Goal: Transaction & Acquisition: Purchase product/service

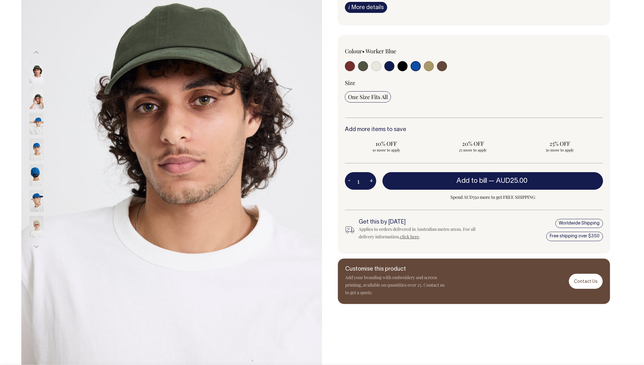
scroll to position [118, 0]
click at [38, 63] on img at bounding box center [36, 72] width 14 height 22
click at [445, 100] on div "One Size Fits All" at bounding box center [474, 96] width 258 height 11
click at [393, 80] on div "Colour • Worker Blue" at bounding box center [474, 82] width 258 height 70
click at [392, 71] on input "radio" at bounding box center [389, 66] width 10 height 10
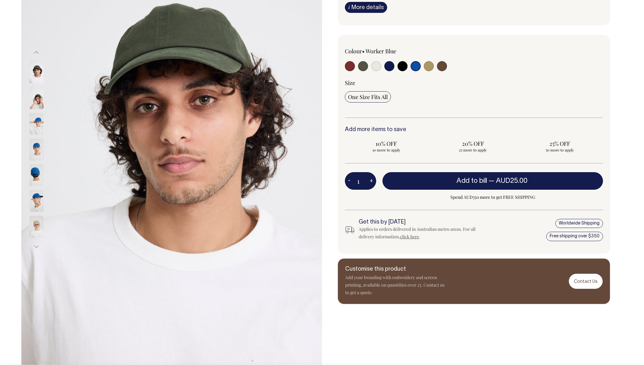
radio input "true"
select select "Dark Navy"
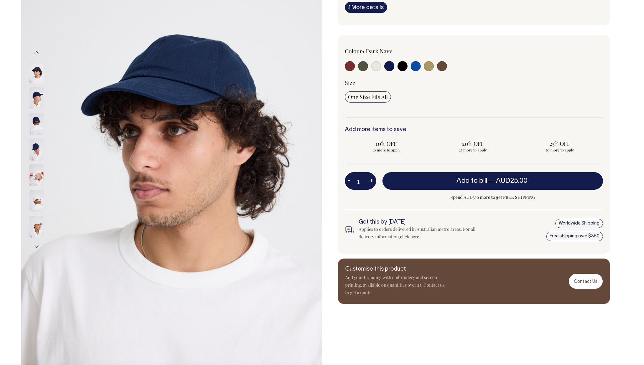
click at [410, 70] on div at bounding box center [396, 67] width 103 height 12
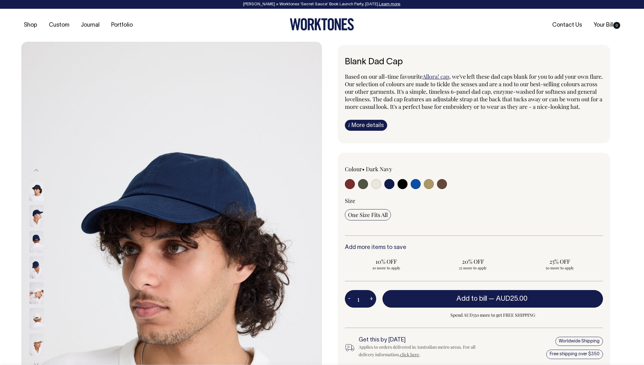
click at [430, 189] on input "radio" at bounding box center [429, 184] width 10 height 10
radio input "true"
select select "Washed Khaki"
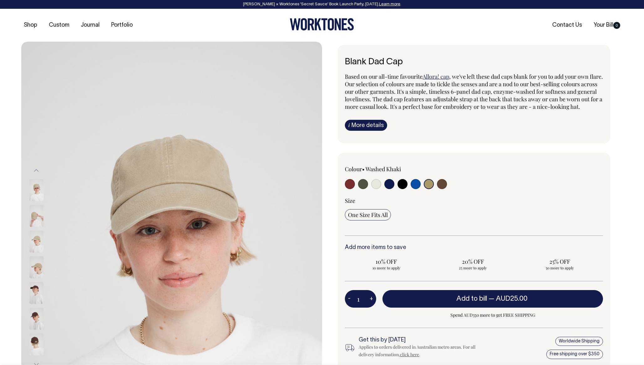
click at [448, 190] on div at bounding box center [396, 185] width 103 height 12
click at [444, 189] on input "radio" at bounding box center [442, 184] width 10 height 10
radio input "true"
select select "Espresso"
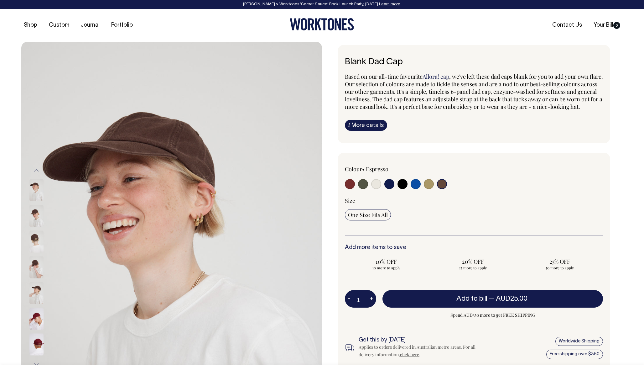
click at [397, 184] on div "Colour • Espresso" at bounding box center [396, 177] width 103 height 25
click at [374, 180] on div "Colour • Espresso" at bounding box center [396, 177] width 103 height 25
click at [351, 181] on div "Colour • Espresso" at bounding box center [396, 177] width 103 height 25
click at [347, 184] on div "Colour • Espresso" at bounding box center [396, 177] width 103 height 25
click at [347, 189] on input "radio" at bounding box center [350, 184] width 10 height 10
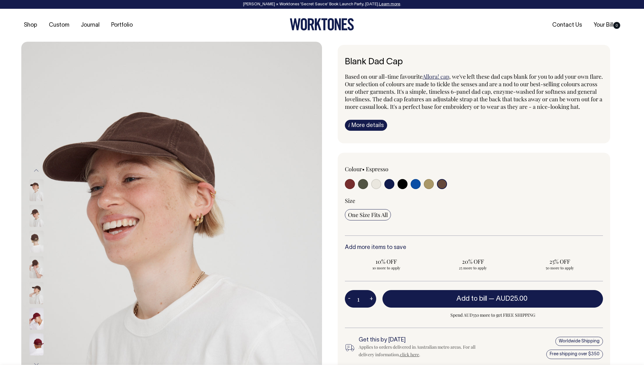
radio input "true"
select select "Burgundy"
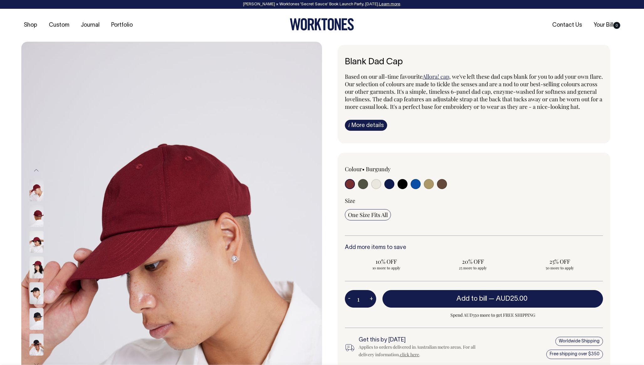
drag, startPoint x: 382, startPoint y: 112, endPoint x: 448, endPoint y: 115, distance: 66.2
click at [448, 110] on p "Based on our all-time favourite Allora! cap , we've left these dad caps blank f…" at bounding box center [474, 92] width 258 height 38
click at [466, 131] on div "i More details Material Made from 100% cotton. Ingredients Stitched air holes. …" at bounding box center [474, 125] width 258 height 11
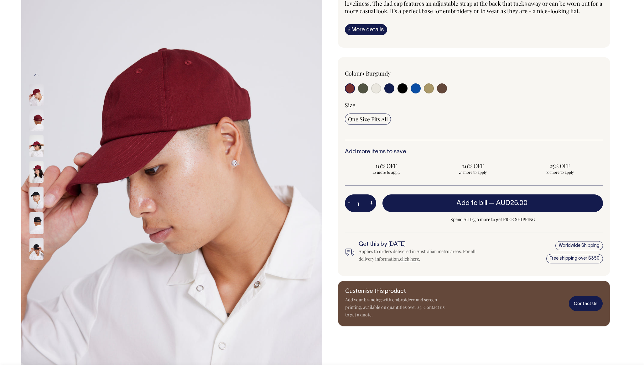
scroll to position [96, 0]
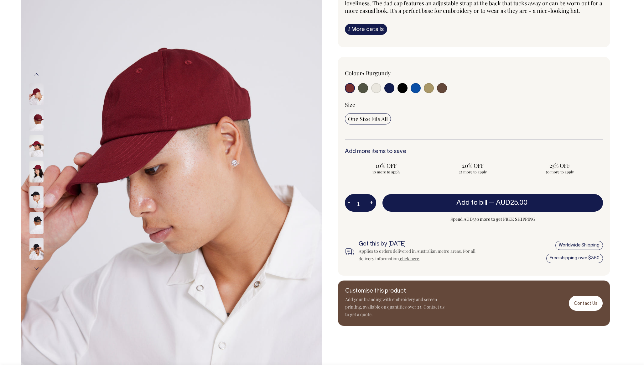
click at [404, 93] on input "radio" at bounding box center [403, 88] width 10 height 10
radio input "true"
select select "Black"
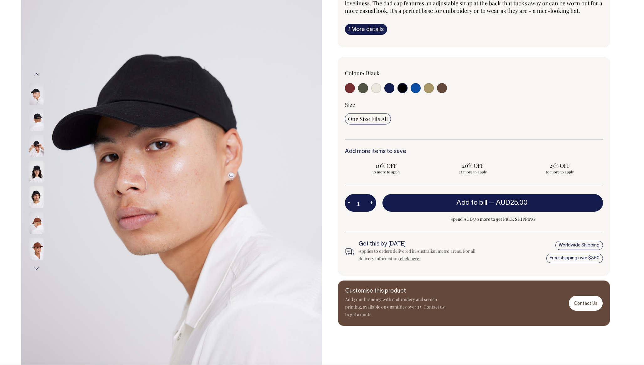
click at [376, 93] on input "radio" at bounding box center [376, 88] width 10 height 10
radio input "true"
select select "Natural"
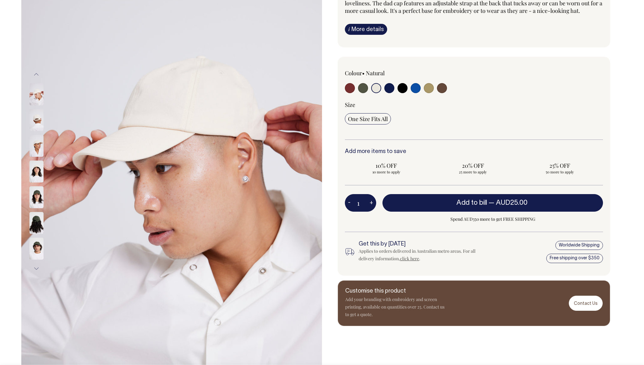
click at [439, 93] on input "radio" at bounding box center [442, 88] width 10 height 10
radio input "true"
select select "Espresso"
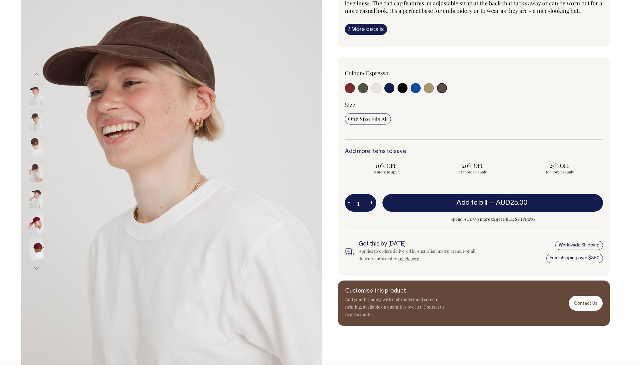
click at [343, 96] on div "Colour • Espresso" at bounding box center [474, 166] width 273 height 219
click at [346, 93] on input "radio" at bounding box center [350, 88] width 10 height 10
radio input "true"
select select "Burgundy"
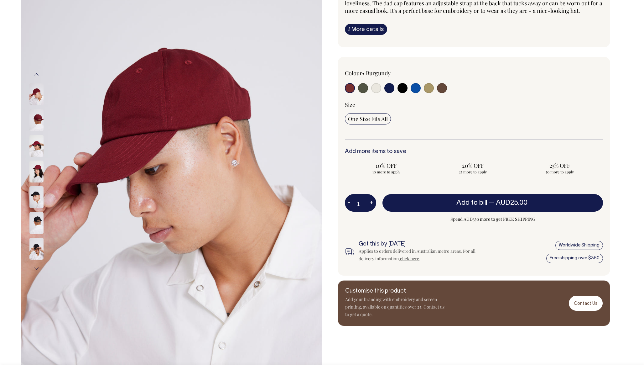
click at [36, 146] on img at bounding box center [36, 146] width 14 height 22
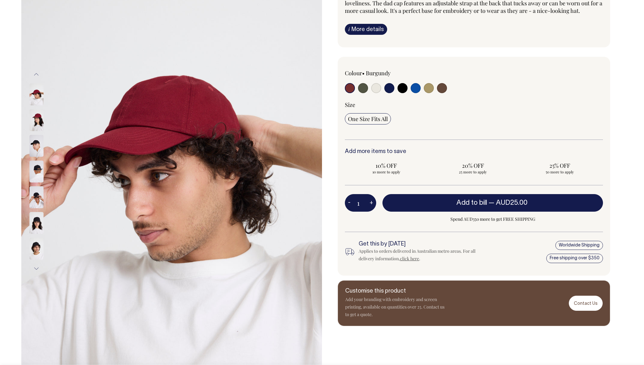
click at [35, 144] on img at bounding box center [36, 146] width 14 height 22
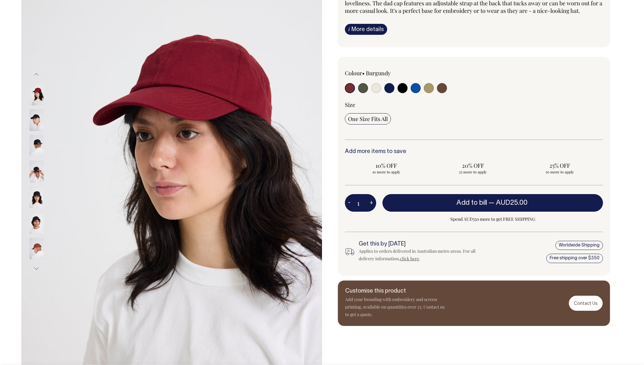
click at [39, 221] on img at bounding box center [36, 223] width 14 height 22
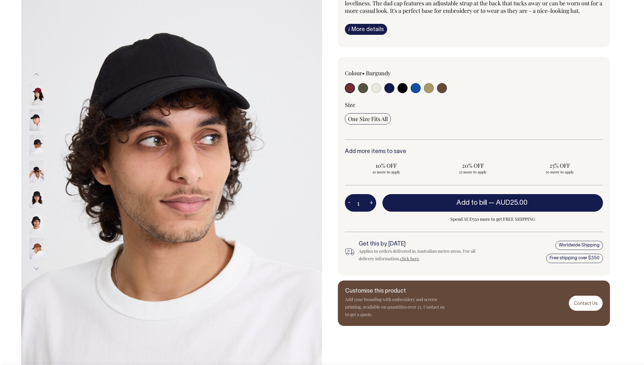
click at [39, 143] on img at bounding box center [36, 146] width 14 height 22
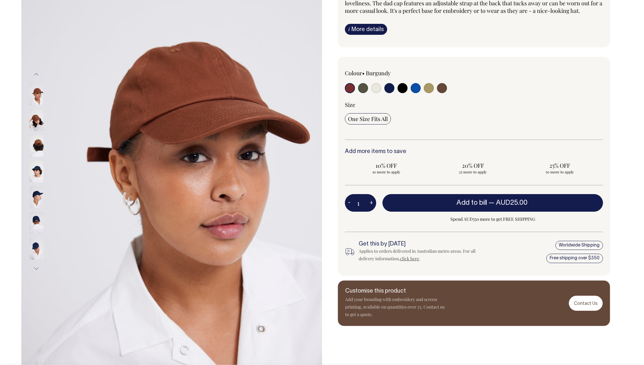
click at [39, 170] on img at bounding box center [36, 171] width 14 height 22
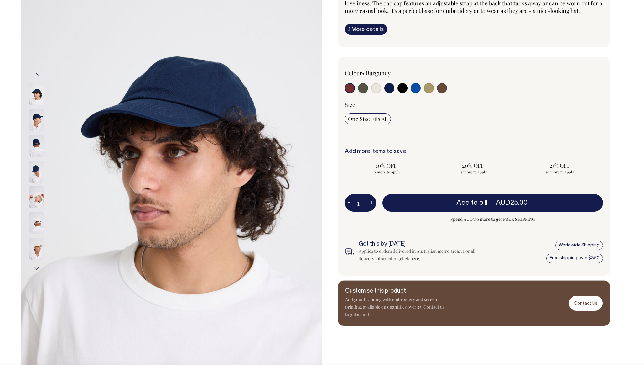
click at [43, 195] on img at bounding box center [36, 197] width 14 height 22
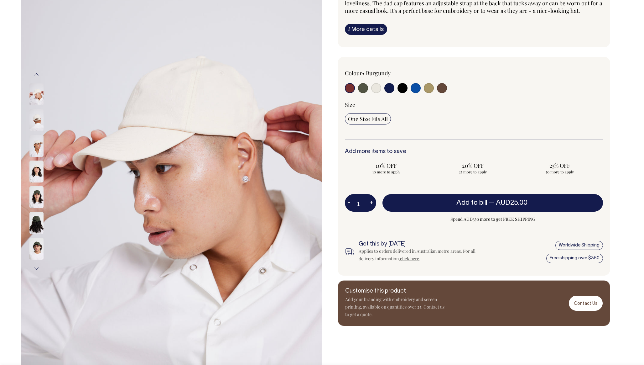
click at [39, 221] on img at bounding box center [36, 223] width 14 height 22
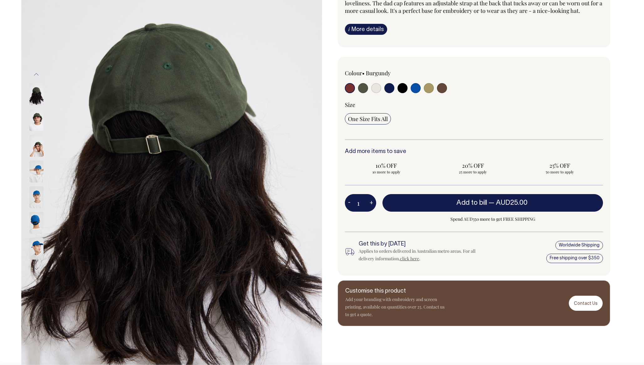
click at [36, 241] on img at bounding box center [36, 248] width 14 height 22
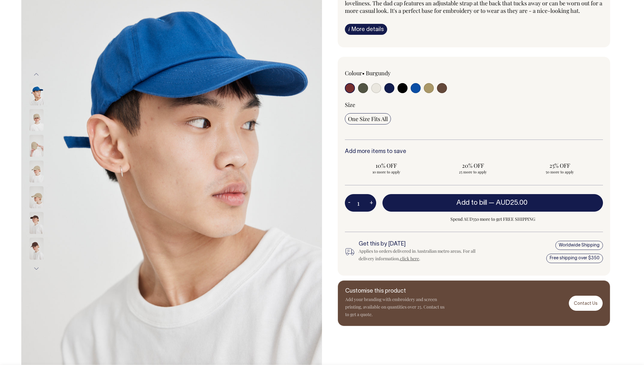
click at [34, 252] on img at bounding box center [36, 248] width 14 height 22
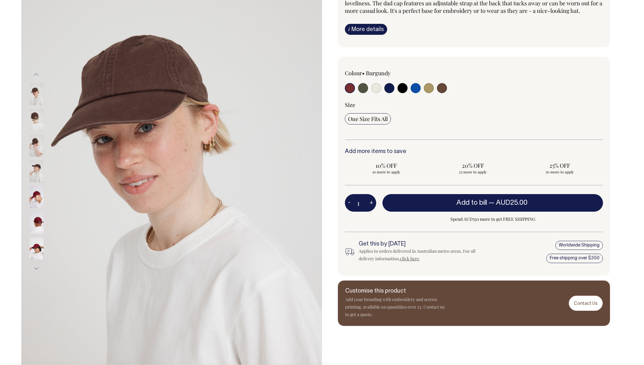
click at [34, 223] on img at bounding box center [36, 223] width 14 height 22
